Goal: Check status: Check status

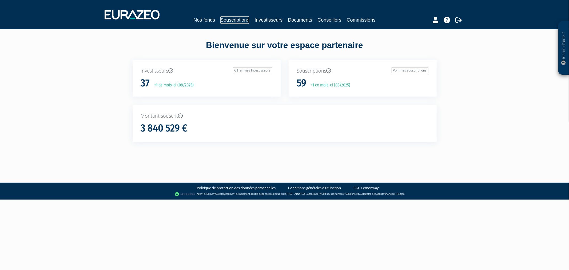
click at [240, 19] on link "Souscriptions" at bounding box center [235, 19] width 29 height 7
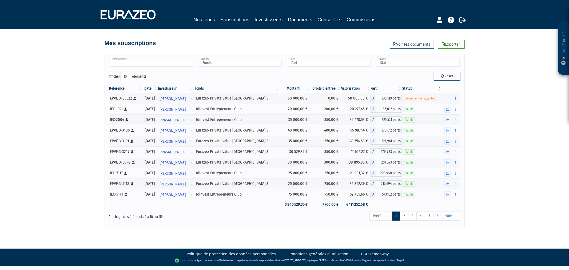
click at [158, 64] on input "text" at bounding box center [151, 63] width 83 height 8
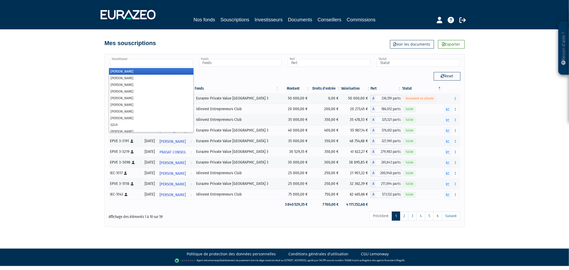
click at [422, 68] on div "Investisseur Aimée MATHIO Alicia BLANCHER Antoine CONTAMIN Brigitte NEZEREAU Ca…" at bounding box center [285, 65] width 360 height 14
type input "Investisseur"
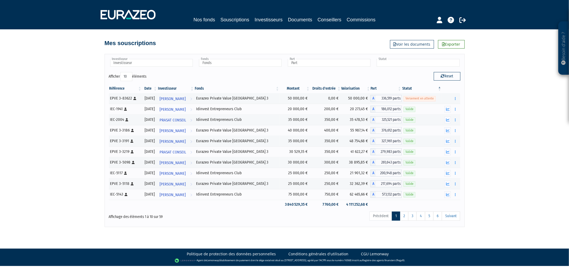
click at [419, 64] on input "text" at bounding box center [418, 63] width 83 height 8
click at [509, 87] on div "Besoin d'aide ? × J'ai besoin d'aide Si vous avez une question à propos du fonc…" at bounding box center [284, 113] width 569 height 227
type input "Statut"
click at [127, 97] on div "EPVE 3-83622 [Français] Personne physique" at bounding box center [125, 99] width 30 height 6
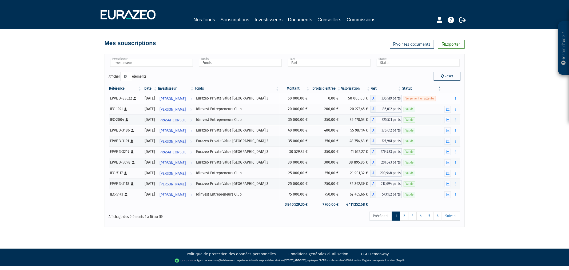
copy div "83622"
